Goal: Task Accomplishment & Management: Use online tool/utility

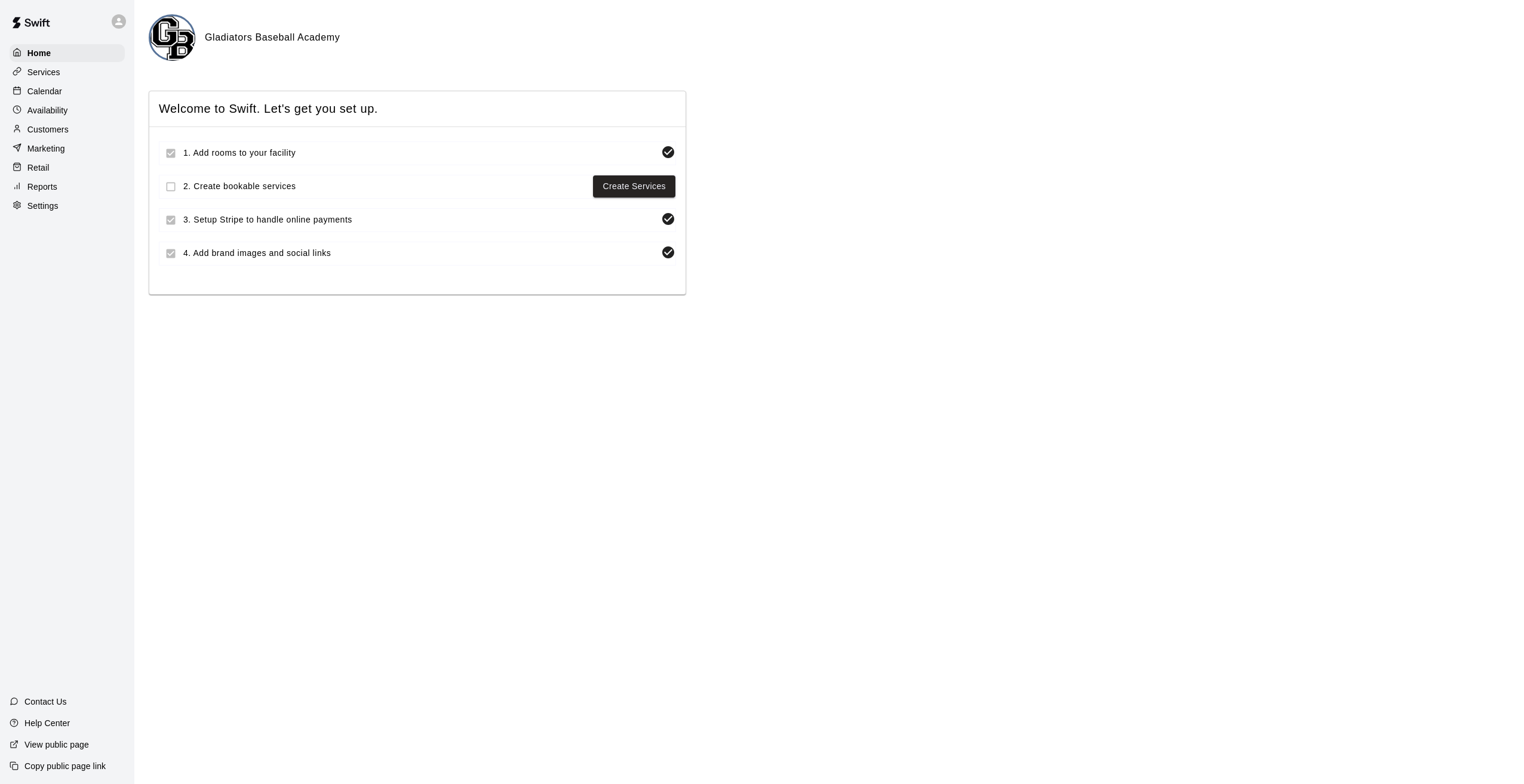
click at [50, 175] on div "Retail" at bounding box center [67, 168] width 115 height 18
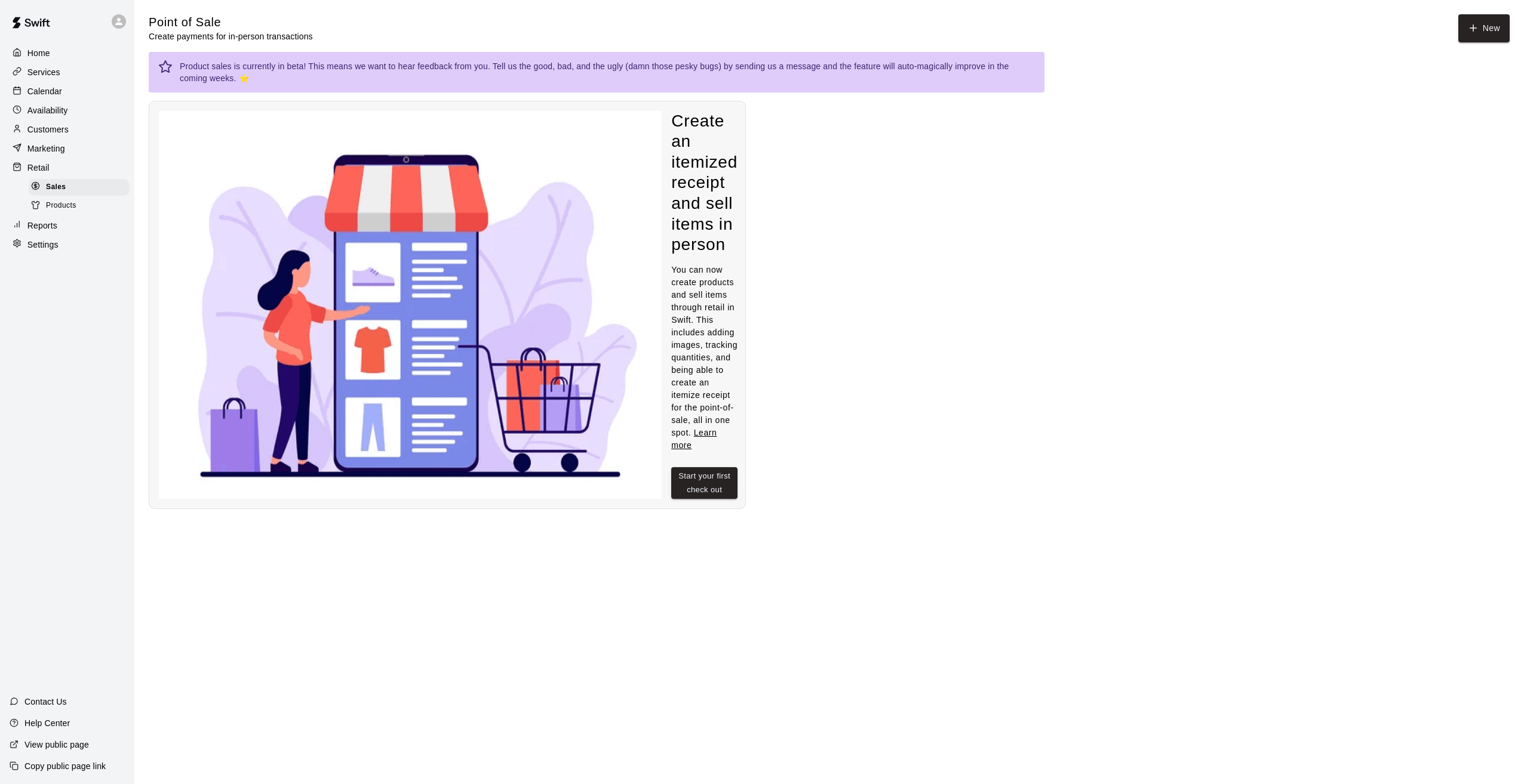
click at [46, 231] on p "Reports" at bounding box center [41, 226] width 30 height 12
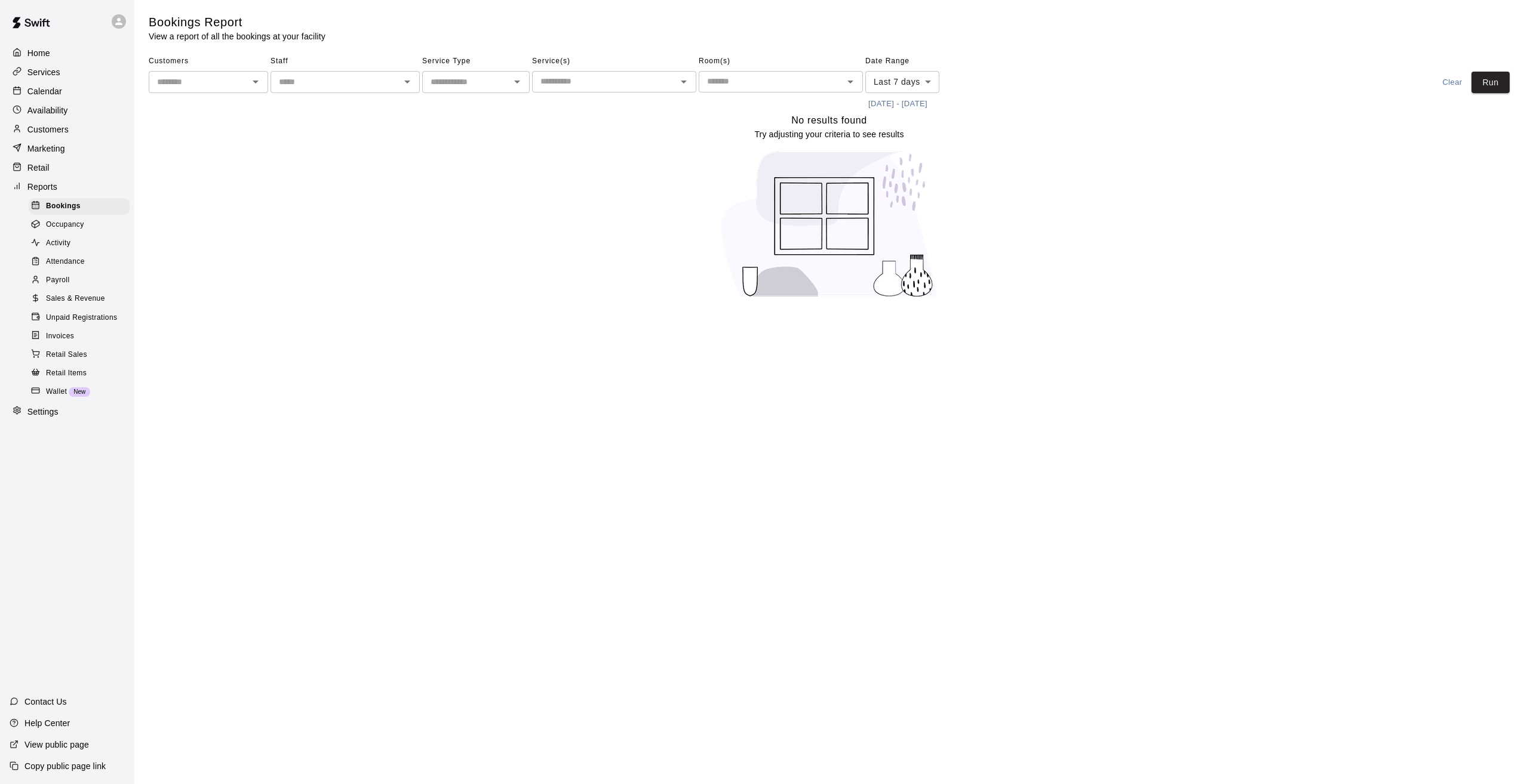
click at [499, 81] on input "text" at bounding box center [466, 81] width 81 height 14
click at [574, 93] on div "Service(s) ​" at bounding box center [614, 83] width 164 height 62
click at [577, 87] on input "text" at bounding box center [604, 81] width 137 height 14
click at [308, 230] on div "No results found Try adjusting your criteria to see results" at bounding box center [829, 210] width 1361 height 195
click at [48, 342] on span "Invoices" at bounding box center [60, 337] width 28 height 12
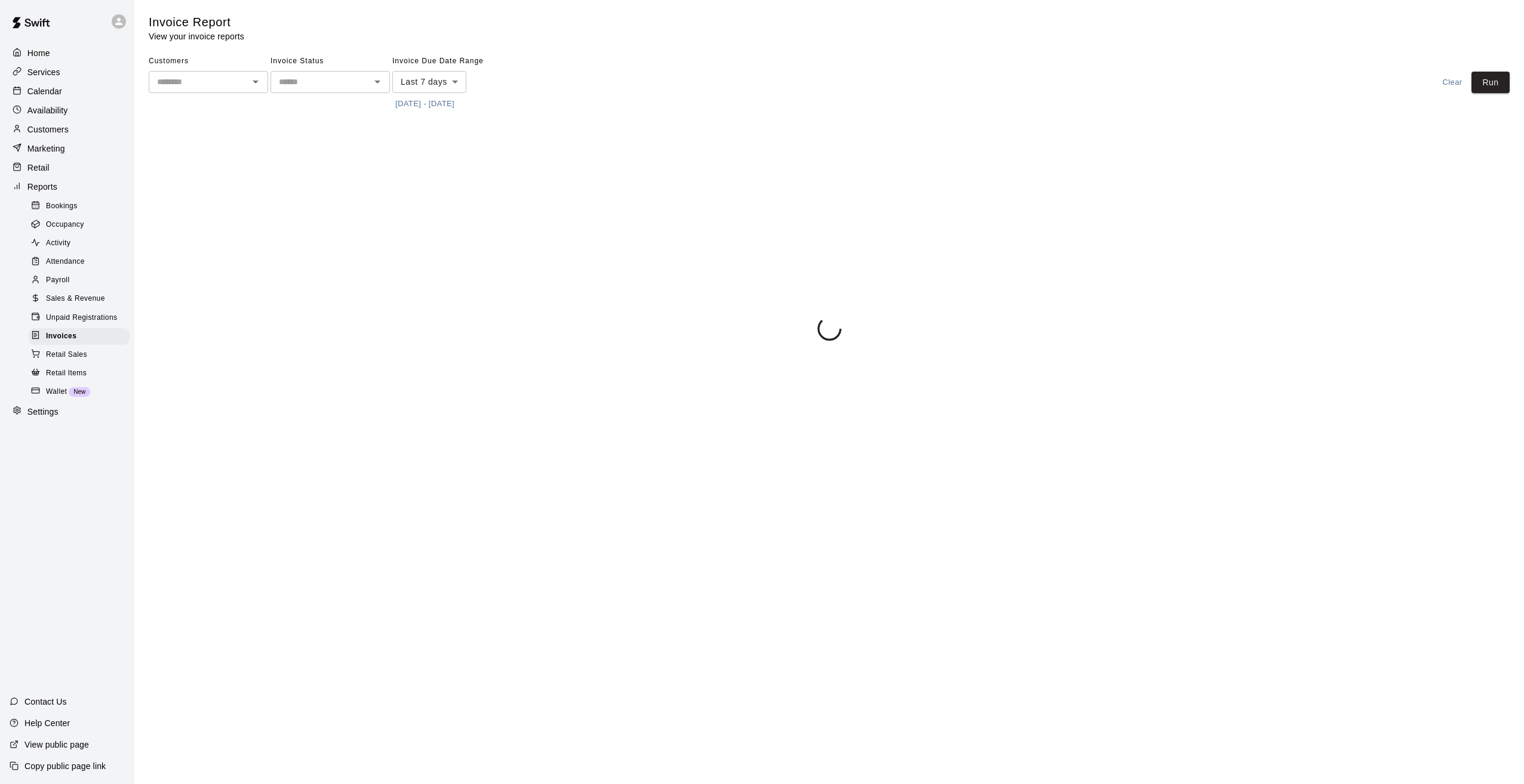
click at [448, 82] on body "Home Services Calendar Availability Customers Marketing Retail Reports Bookings…" at bounding box center [762, 173] width 1524 height 345
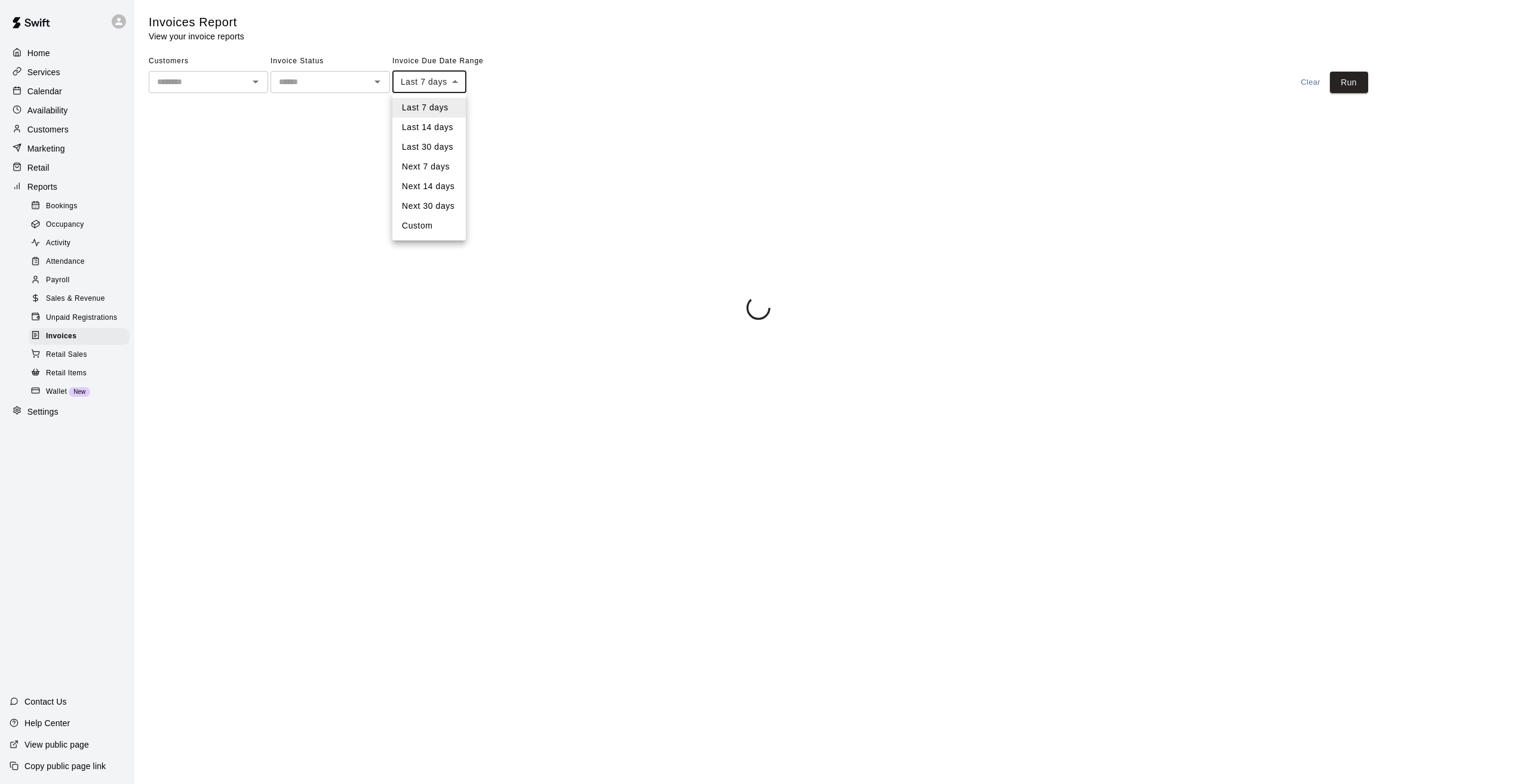
click at [432, 149] on li "Last 30 days" at bounding box center [429, 147] width 73 height 19
type input "*****"
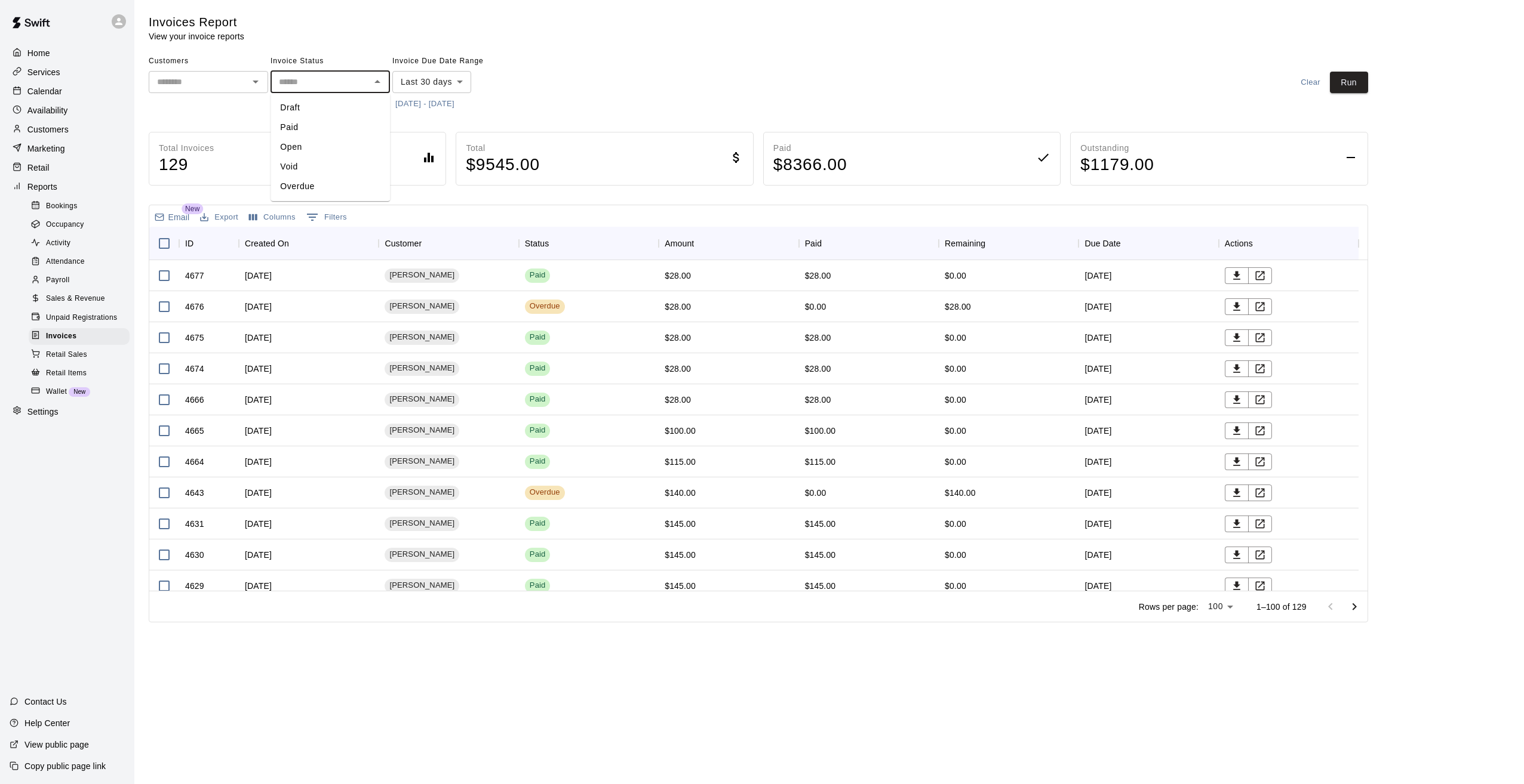
click at [337, 76] on input "text" at bounding box center [320, 81] width 93 height 14
click at [303, 182] on li "Overdue" at bounding box center [330, 186] width 120 height 19
type input "*******"
click at [225, 213] on button "Export" at bounding box center [219, 217] width 44 height 18
click at [220, 262] on li "Print" at bounding box center [242, 260] width 92 height 19
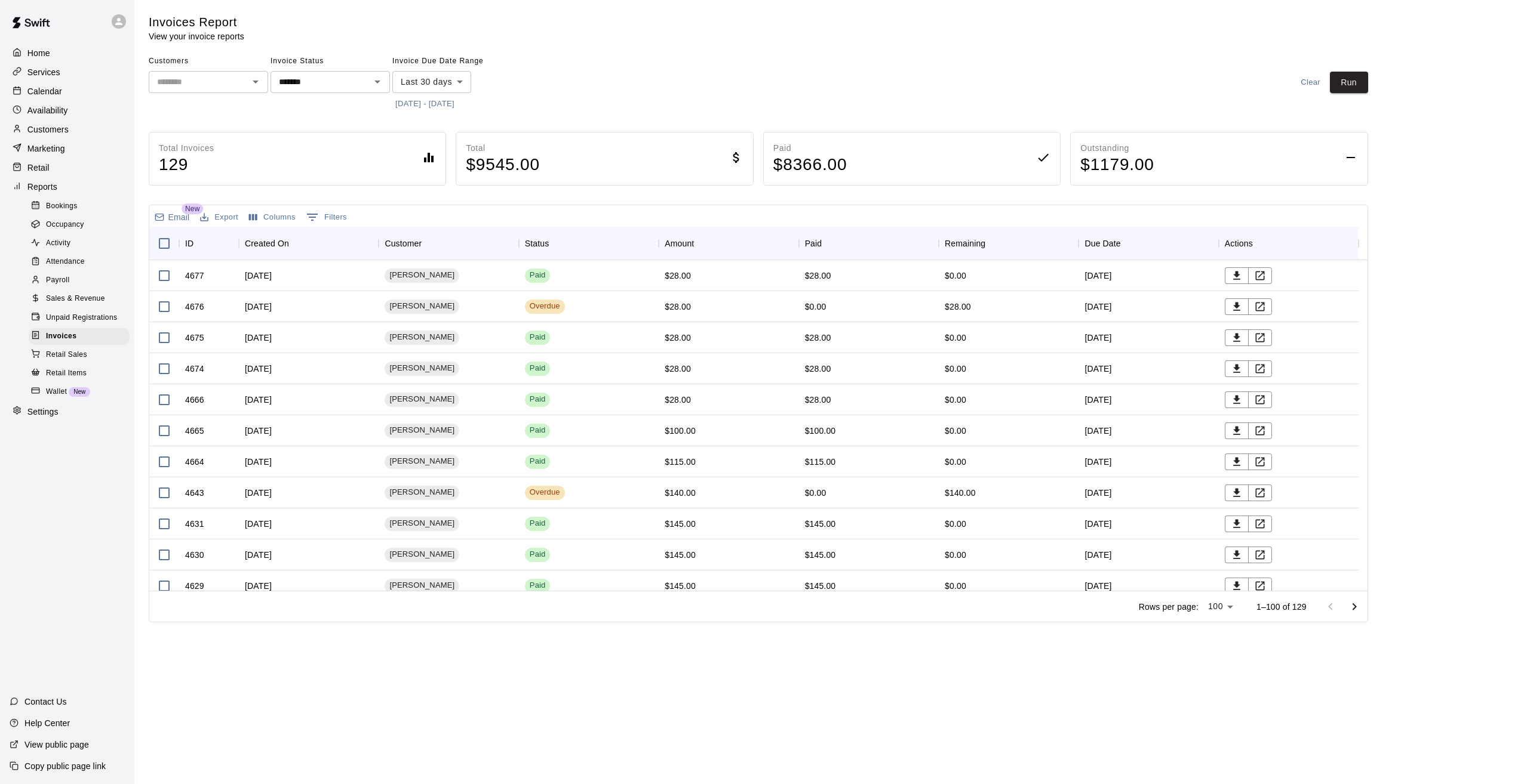
click at [438, 87] on body "Home Services Calendar Availability Customers Marketing Retail Reports Bookings…" at bounding box center [762, 313] width 1524 height 628
click at [422, 224] on li "Custom" at bounding box center [432, 226] width 79 height 19
type input "******"
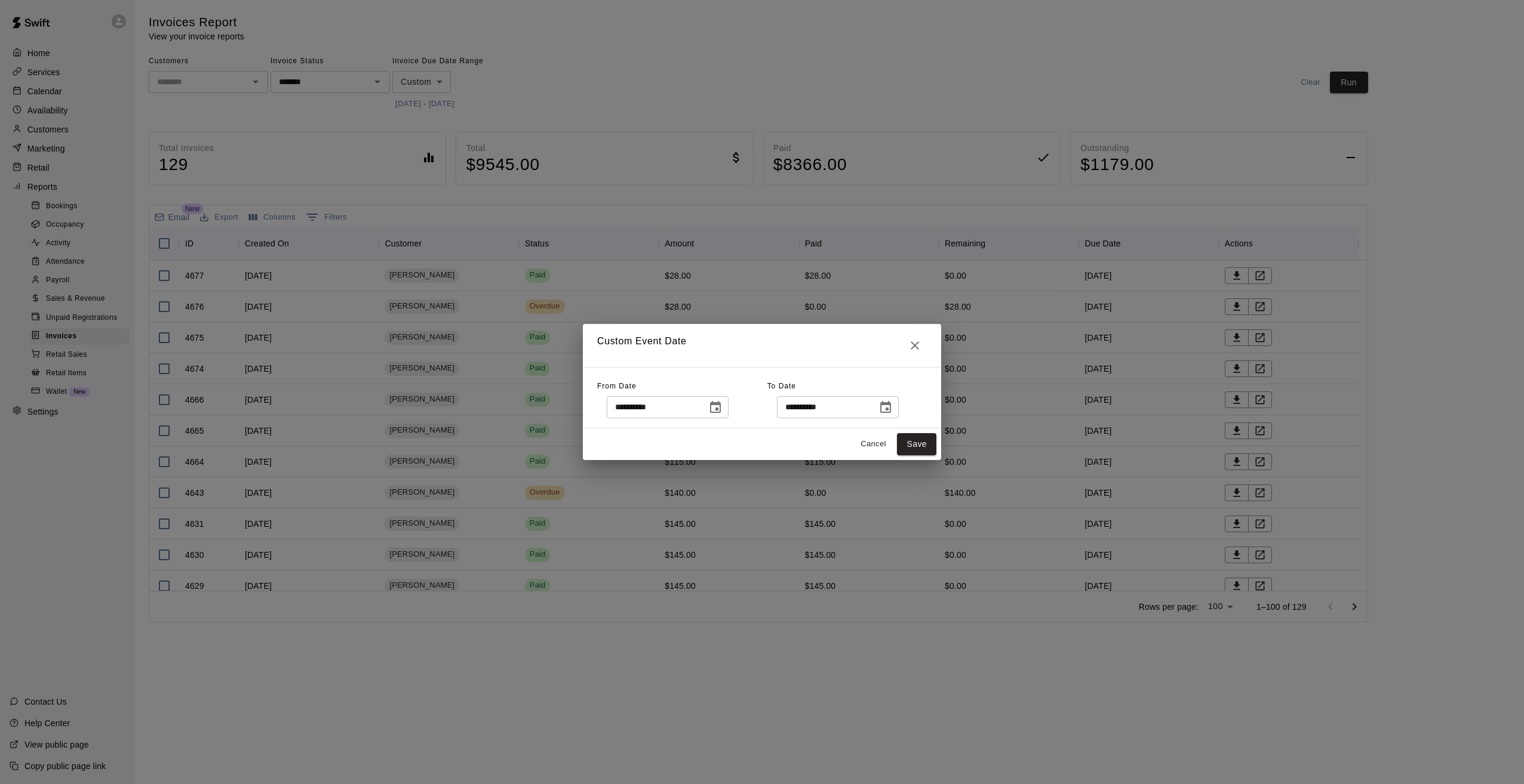
click at [721, 400] on icon "Choose date, selected date is Sep 10, 2025" at bounding box center [715, 407] width 14 height 14
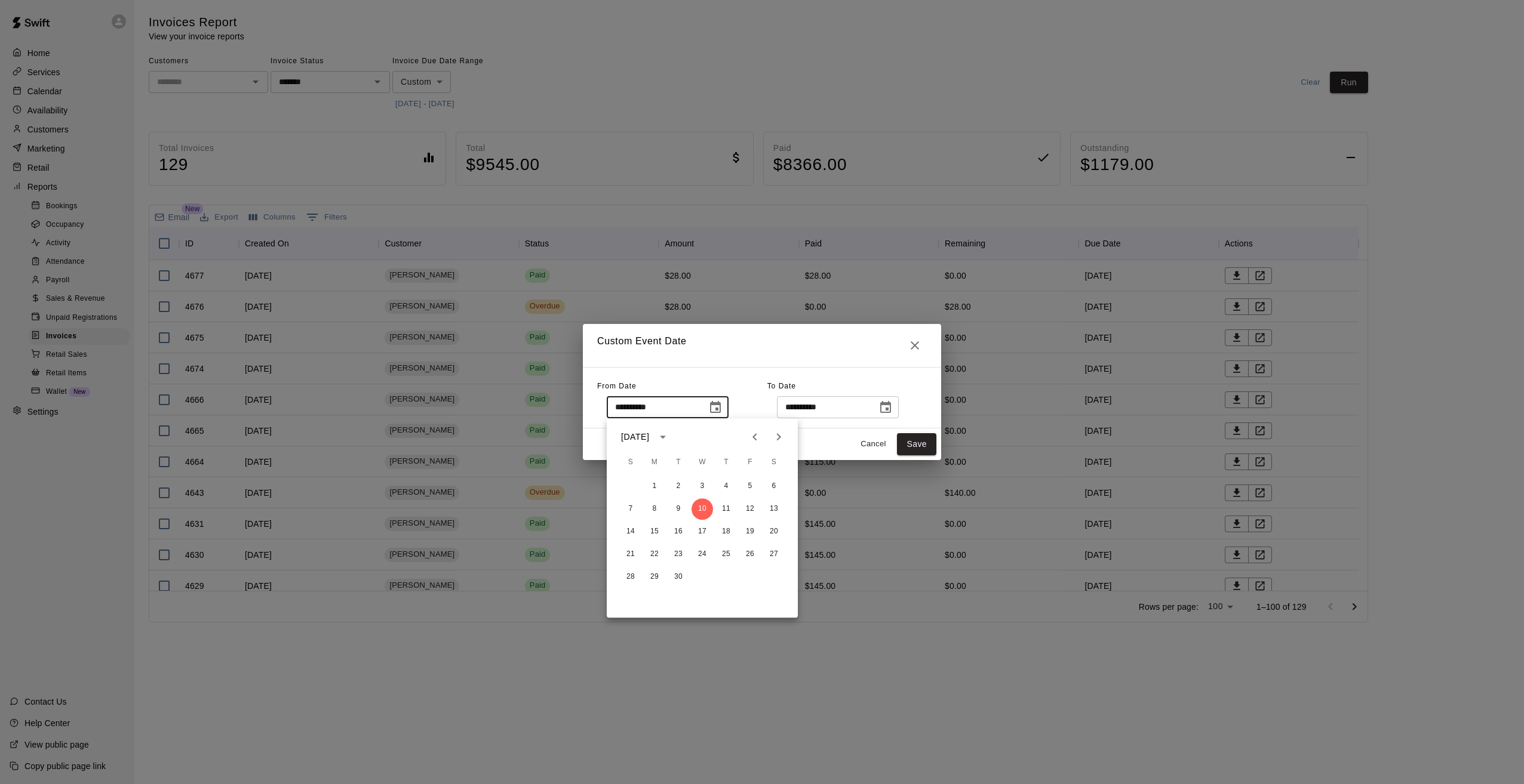
click at [752, 439] on icon "Previous month" at bounding box center [754, 437] width 14 height 14
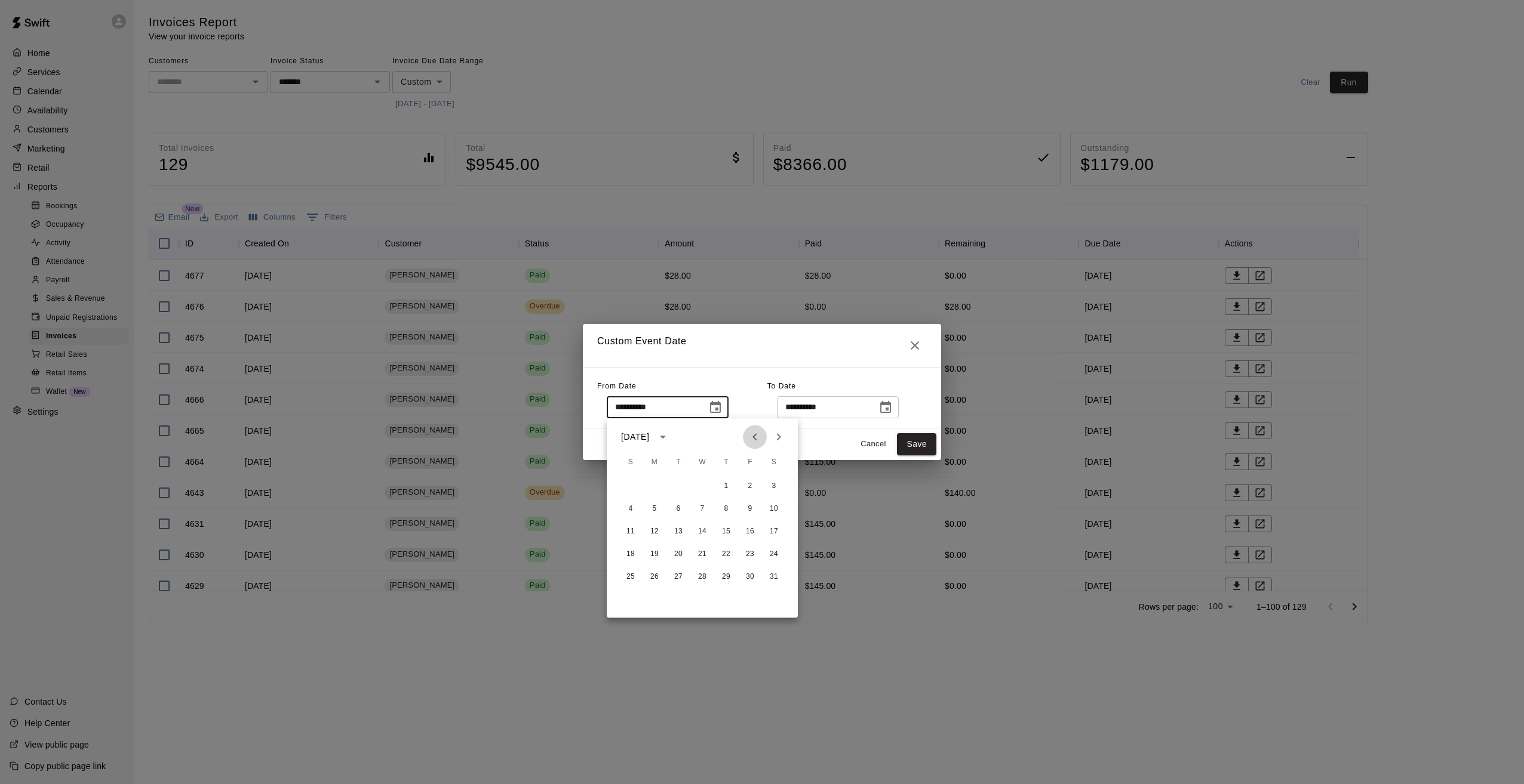
click at [752, 439] on icon "Previous month" at bounding box center [754, 437] width 14 height 14
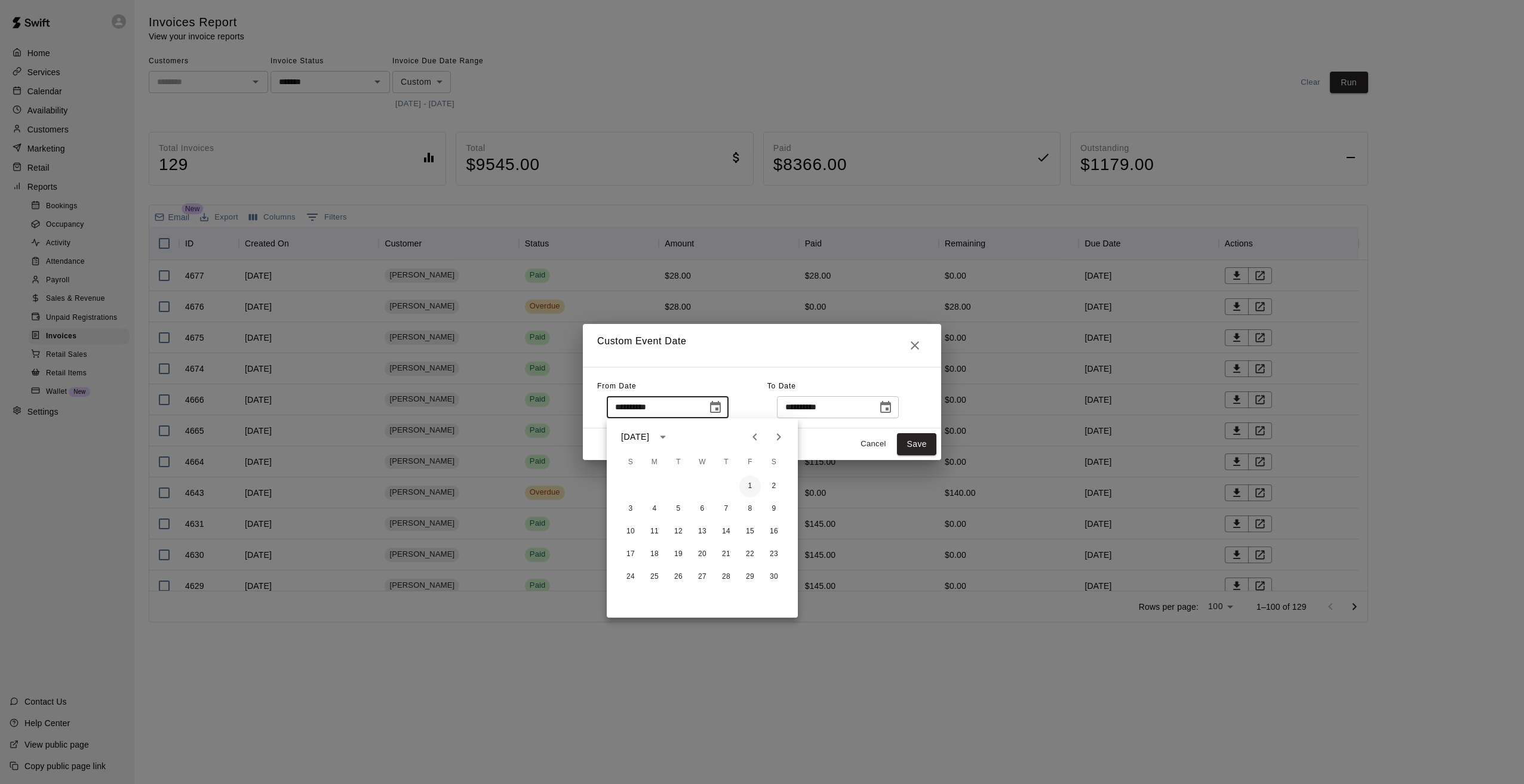
click at [748, 483] on button "1" at bounding box center [749, 486] width 21 height 21
type input "**********"
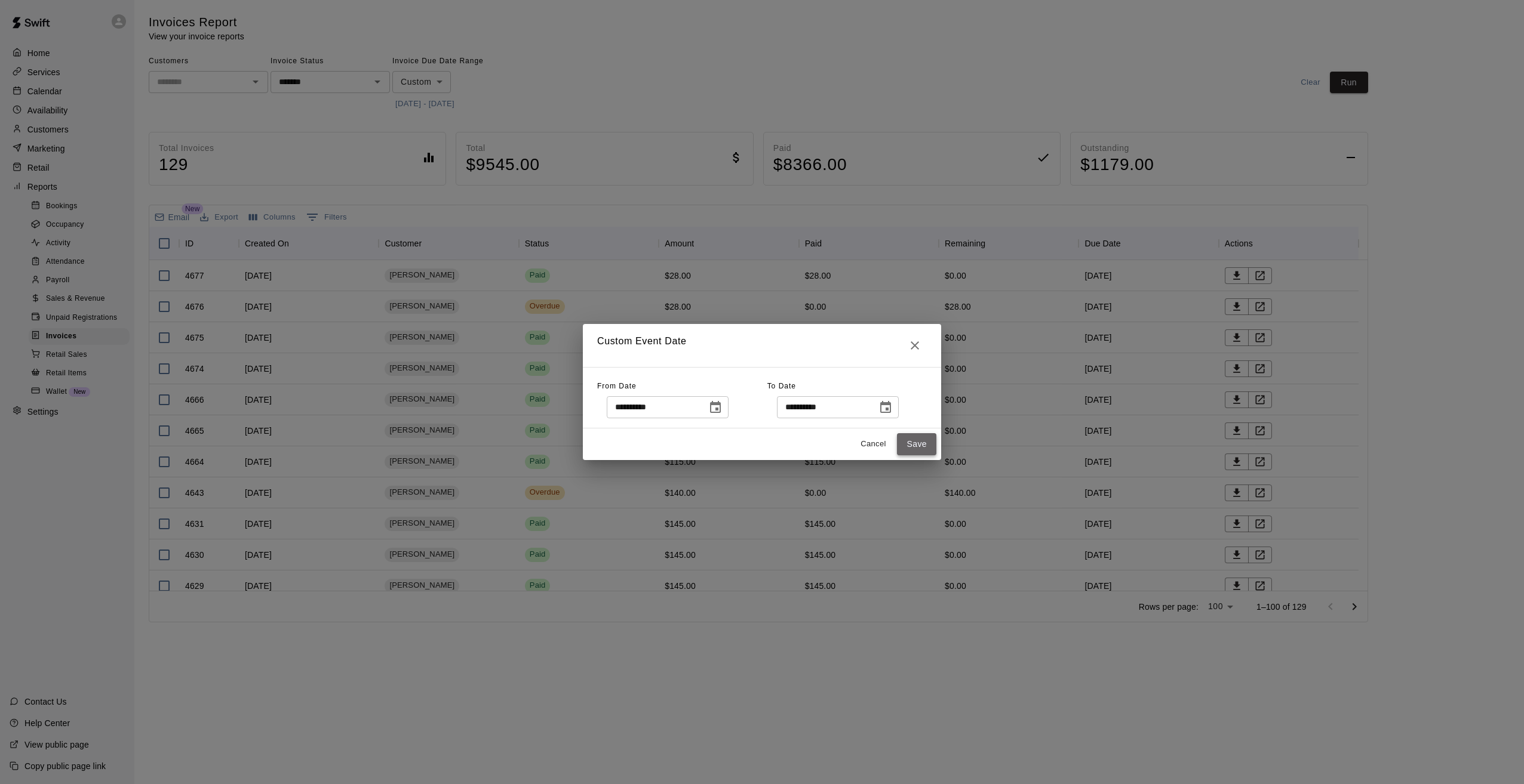
click at [914, 449] on button "Save" at bounding box center [916, 444] width 40 height 22
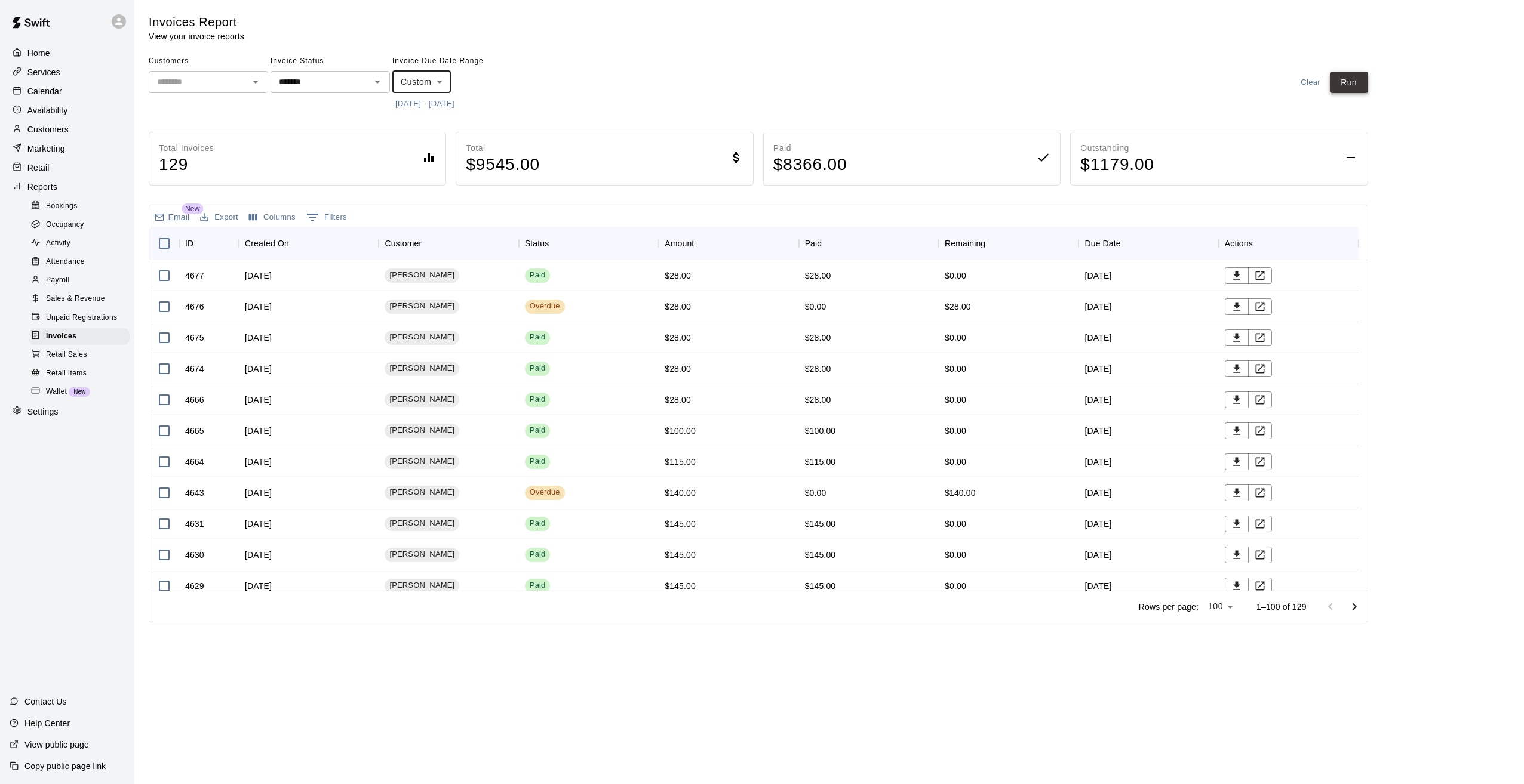
click at [1345, 81] on button "Run" at bounding box center [1349, 82] width 39 height 22
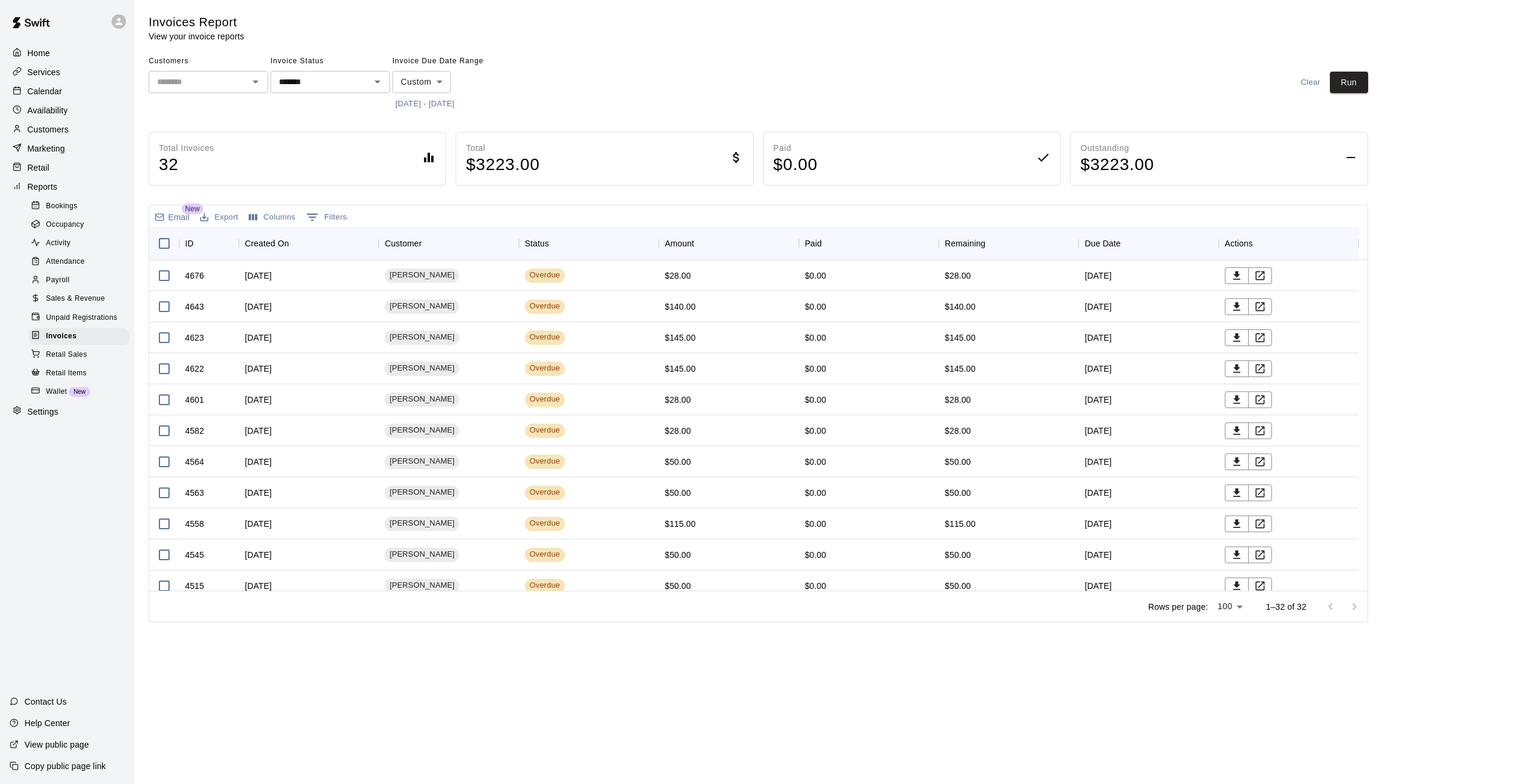
click at [220, 211] on button "Export" at bounding box center [219, 217] width 44 height 18
click at [231, 262] on li "Print" at bounding box center [242, 260] width 92 height 19
